Goal: Find contact information: Find contact information

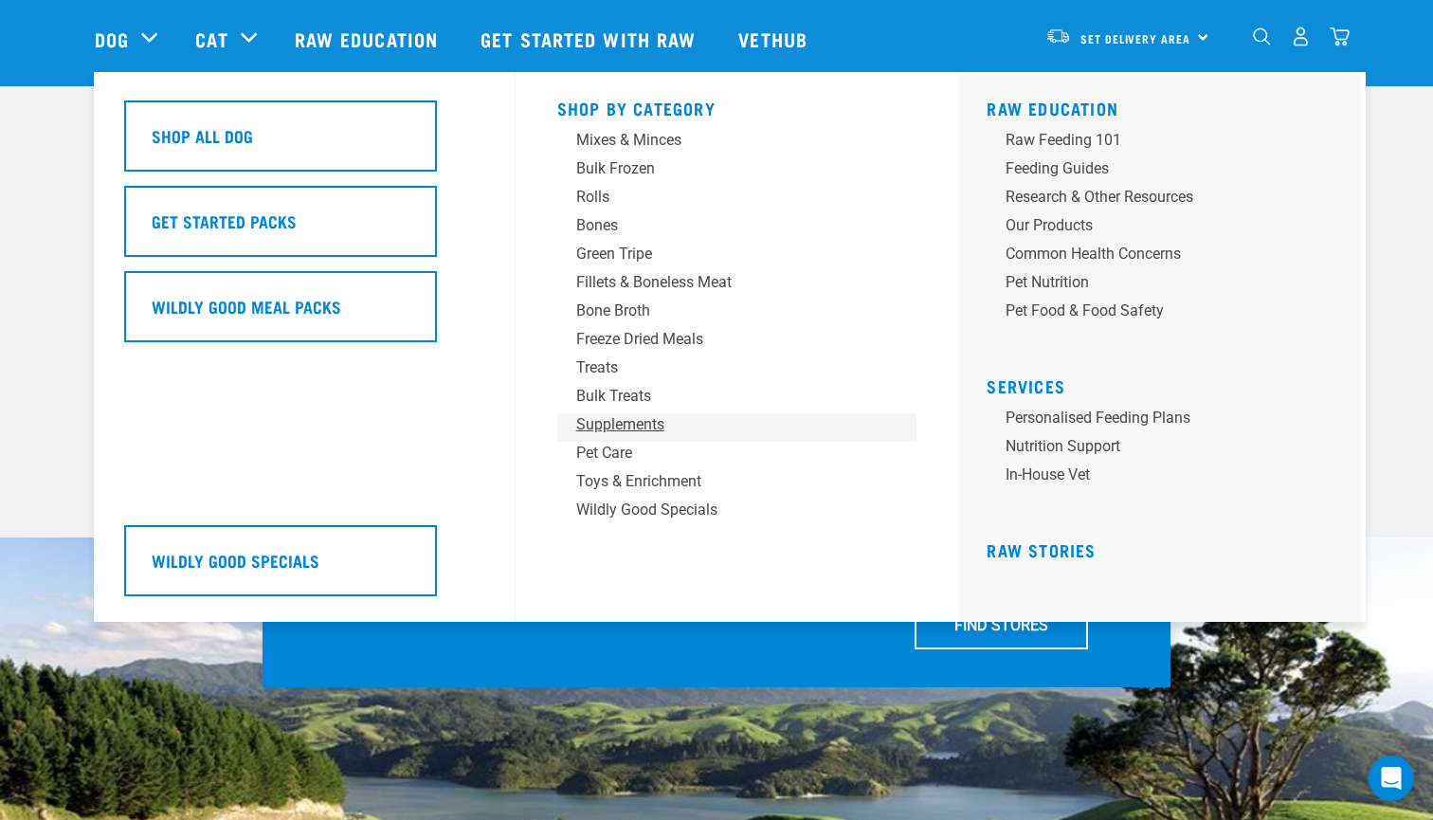
scroll to position [108, 0]
click at [608, 236] on div "Bones" at bounding box center [724, 225] width 296 height 23
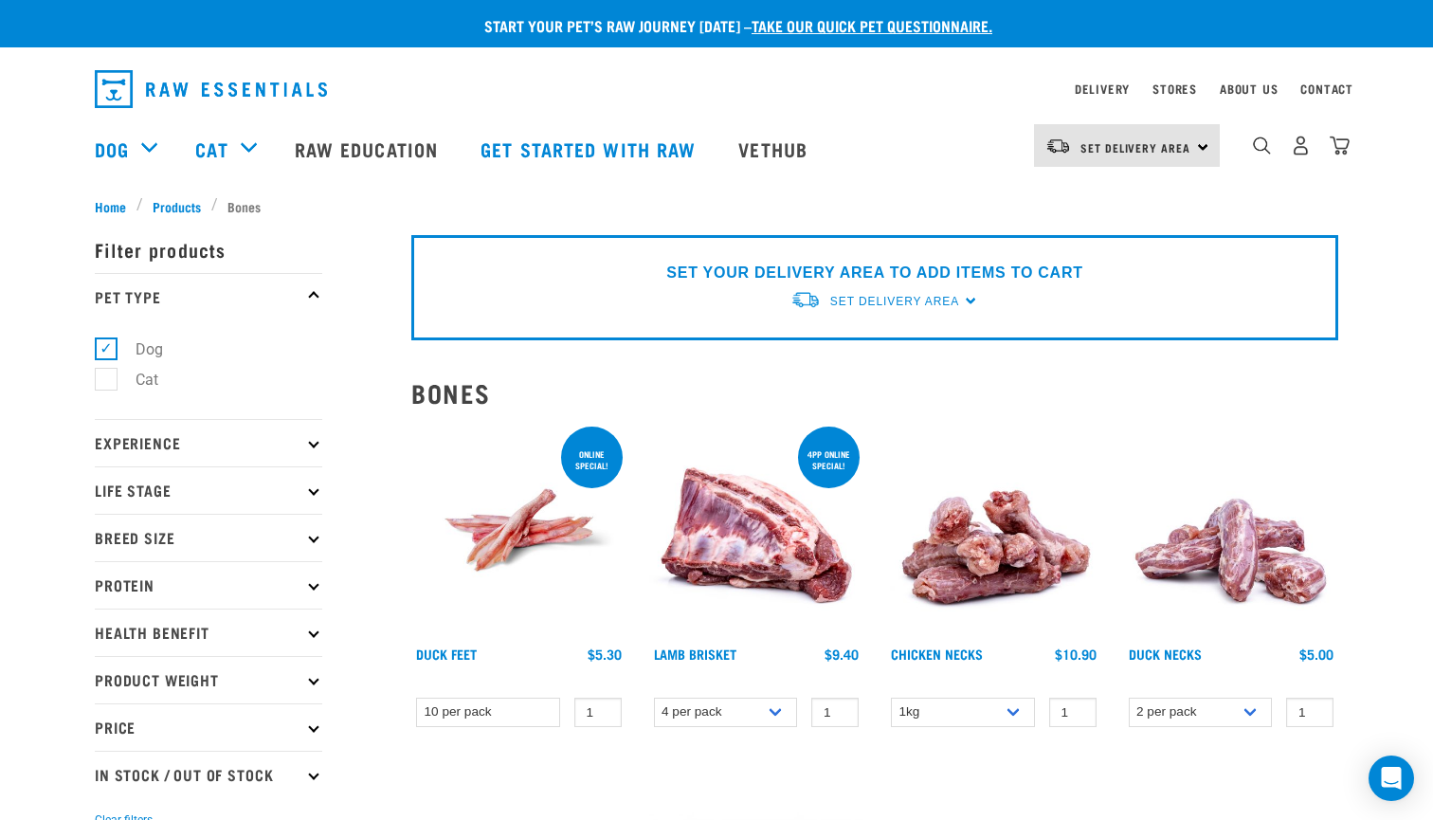
scroll to position [26, 0]
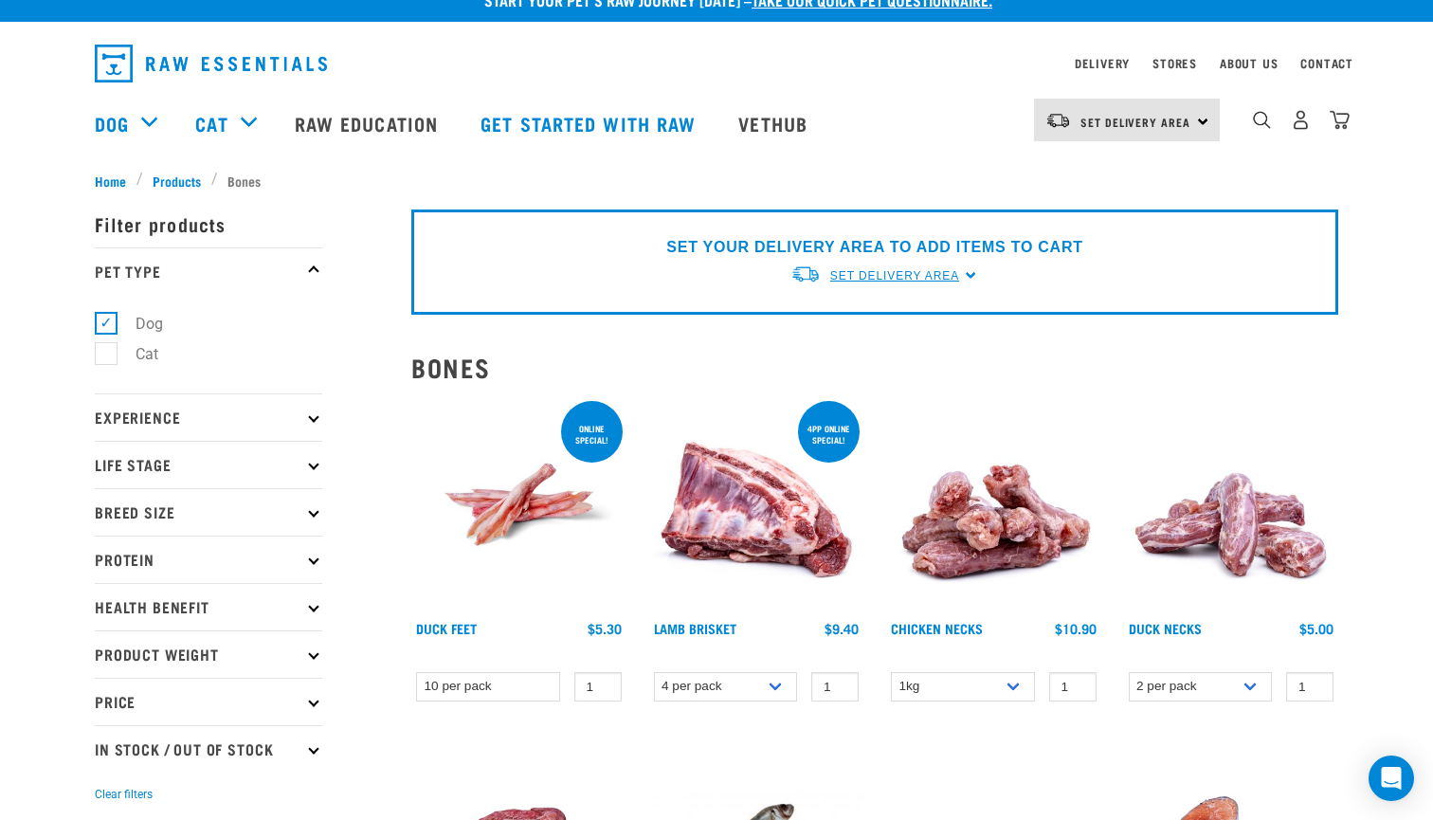
click at [907, 280] on span "Set Delivery Area" at bounding box center [894, 275] width 129 height 13
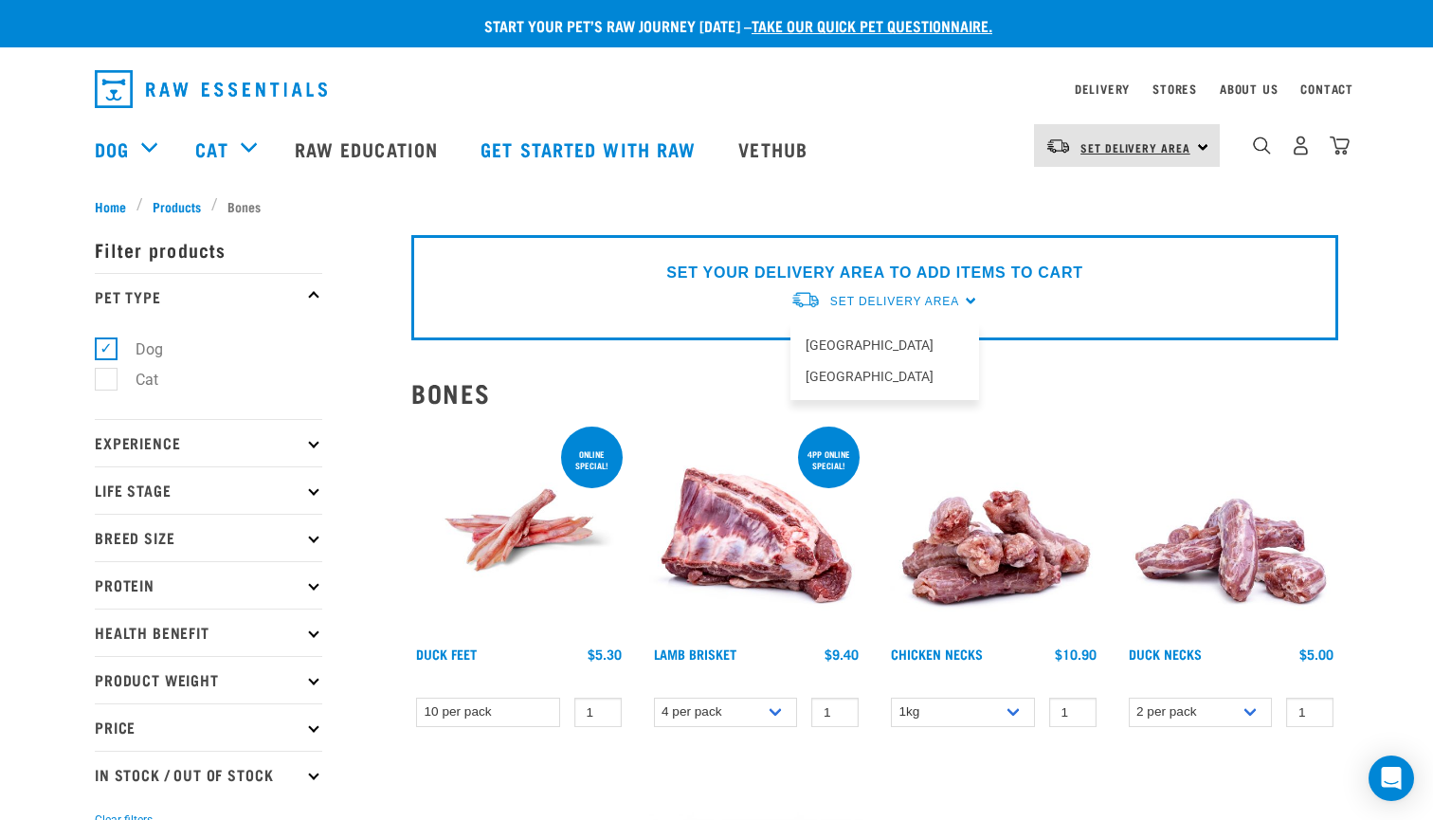
scroll to position [0, 0]
click at [857, 351] on link "[GEOGRAPHIC_DATA]" at bounding box center [885, 345] width 189 height 31
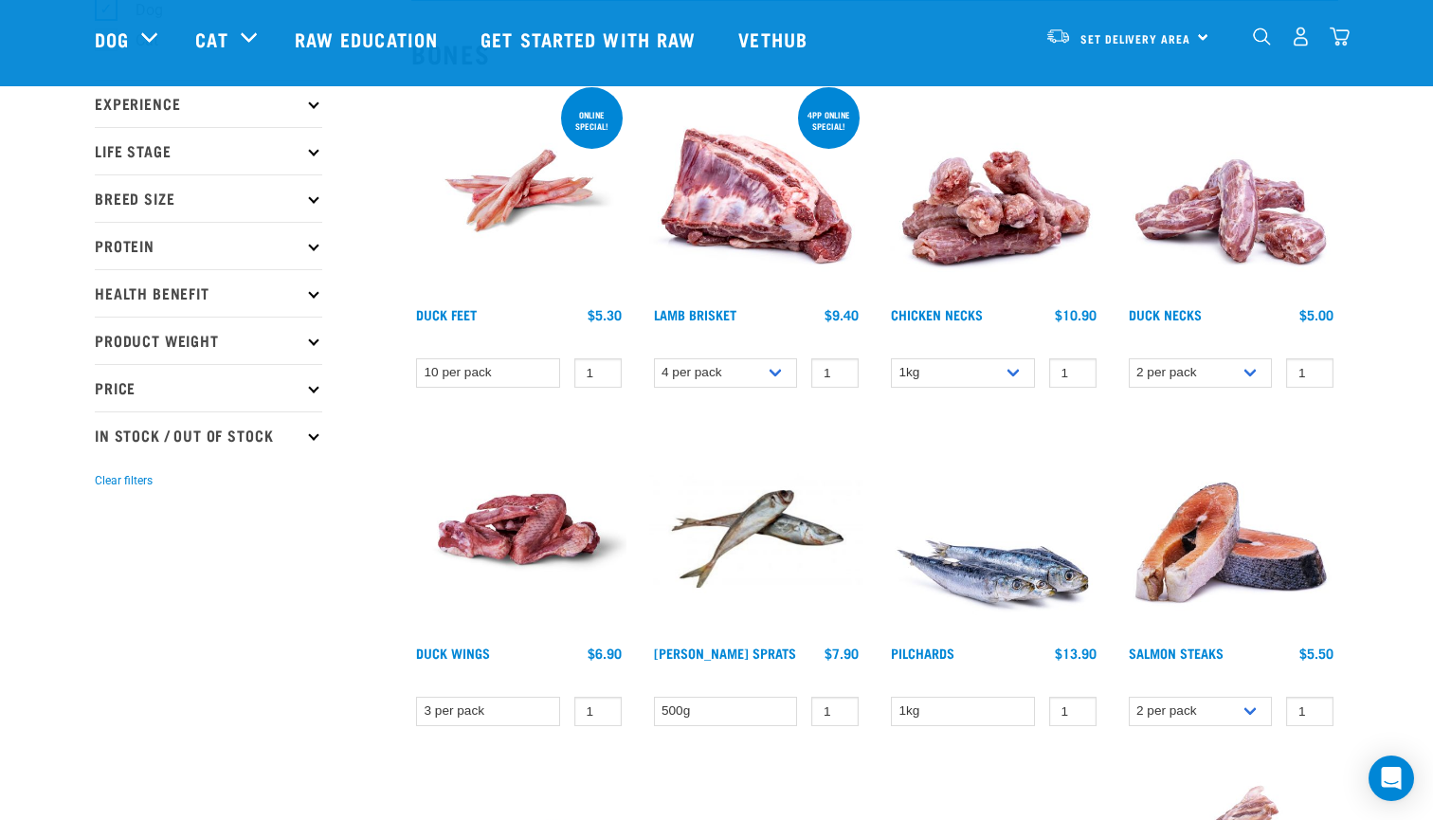
scroll to position [283, 0]
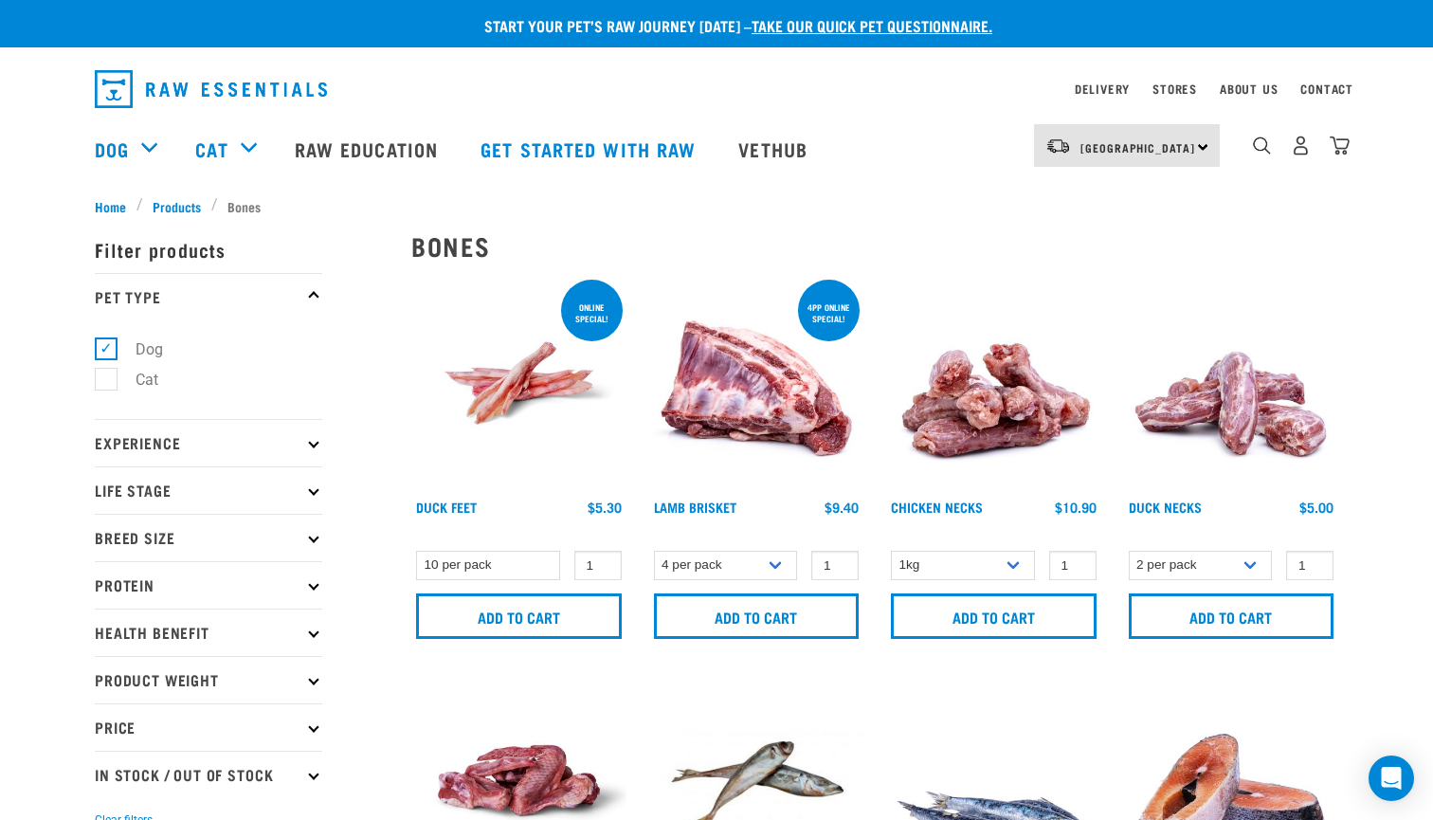
click at [1173, 166] on div "North Island North Island South Island" at bounding box center [1127, 145] width 186 height 43
click at [1336, 92] on link "Contact" at bounding box center [1327, 88] width 53 height 7
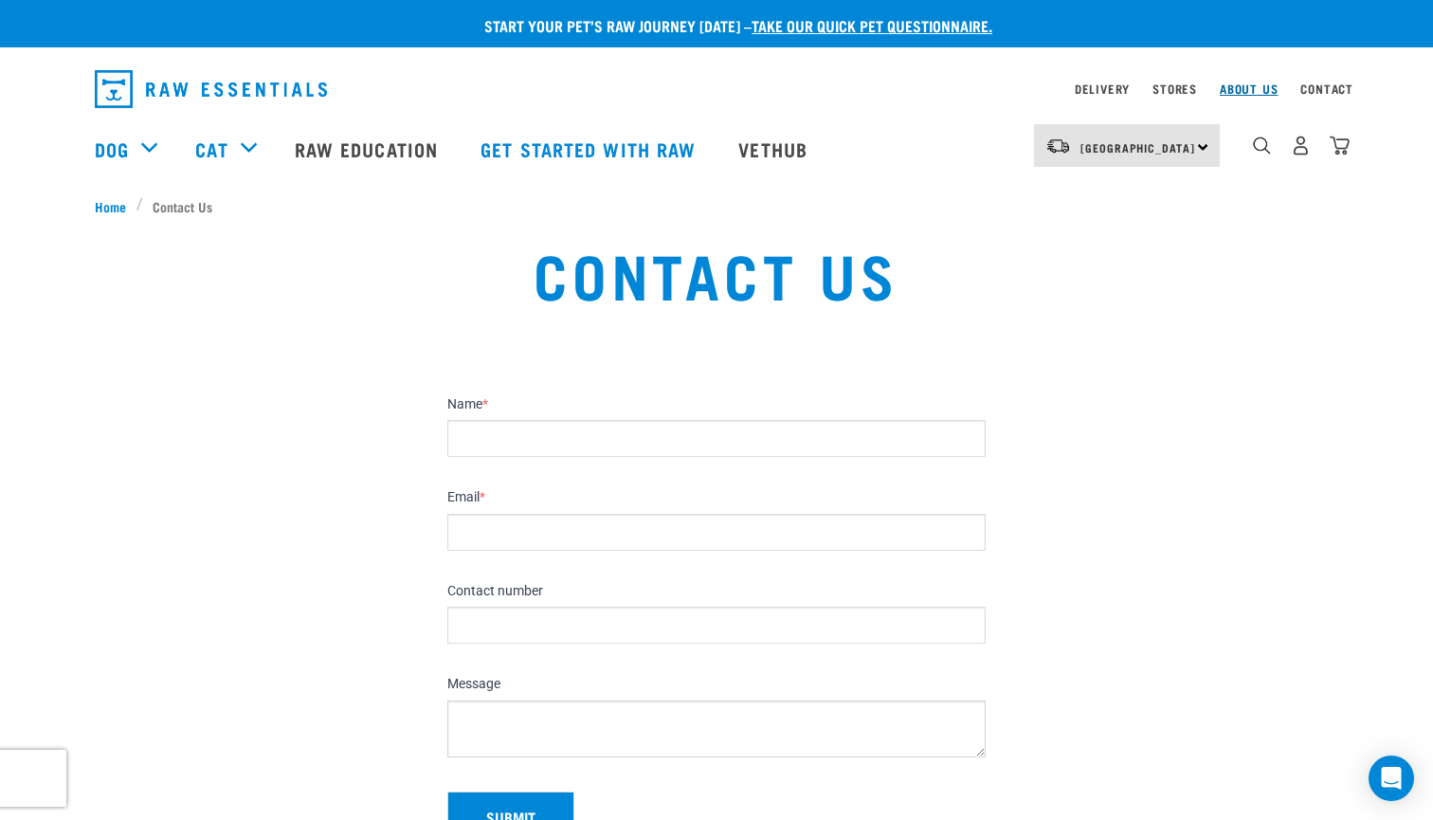
click at [1231, 95] on div "About Us" at bounding box center [1249, 89] width 58 height 23
click at [1243, 88] on link "About Us" at bounding box center [1249, 88] width 58 height 7
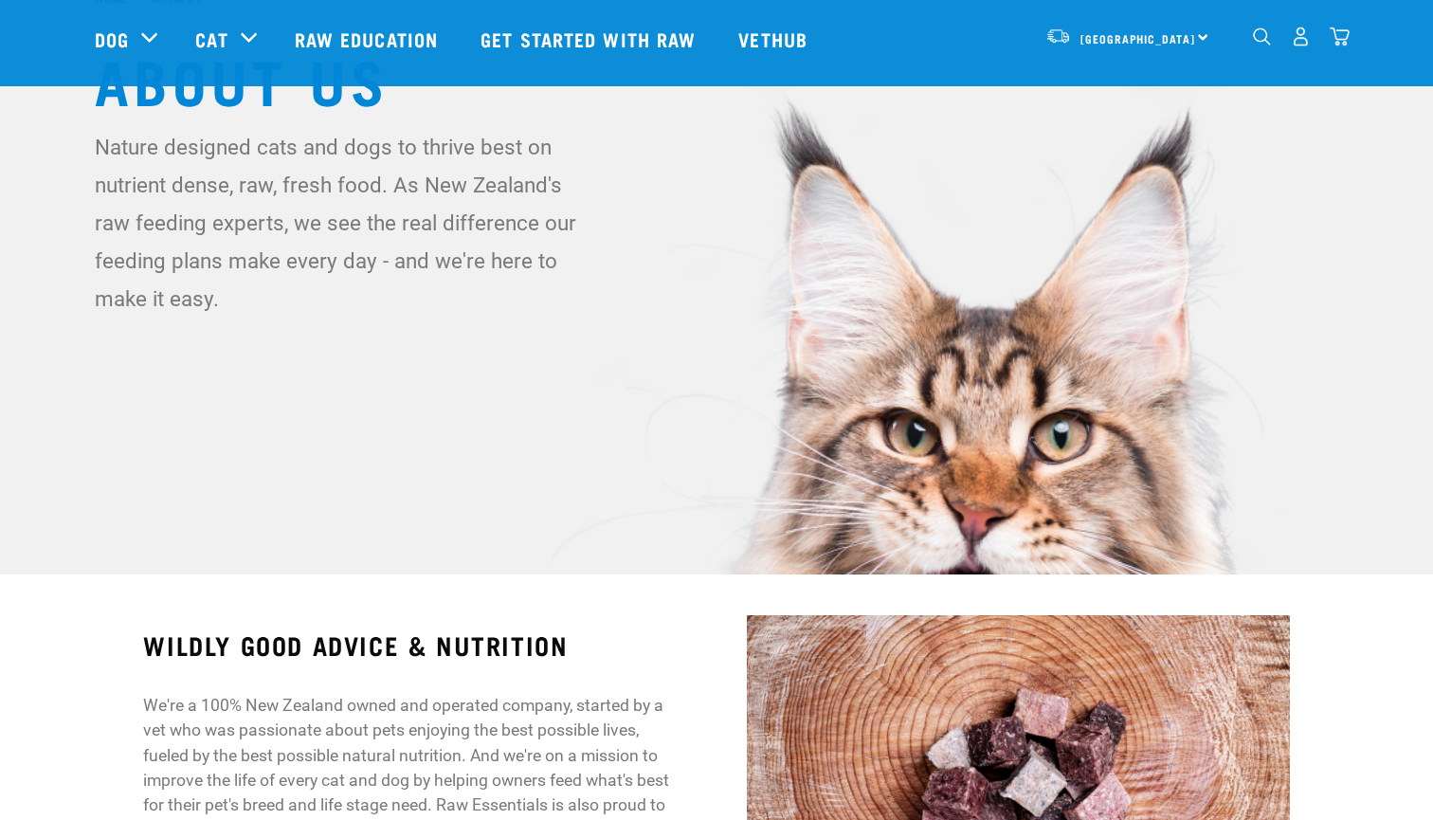
scroll to position [72, 0]
